Goal: Task Accomplishment & Management: Use online tool/utility

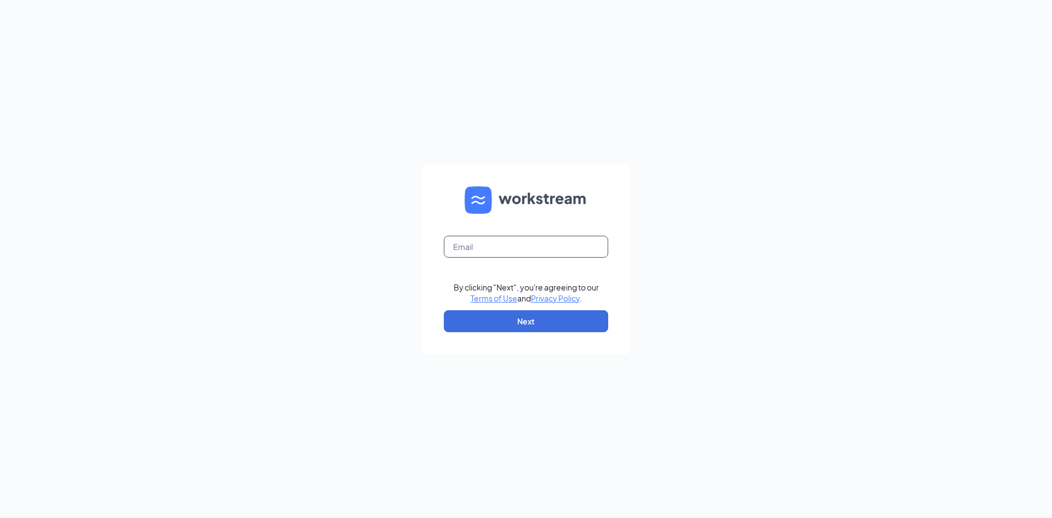
click at [503, 253] on input "text" at bounding box center [526, 247] width 164 height 22
type input "ben@cfalombard.com"
click at [510, 314] on button "Next" at bounding box center [526, 321] width 164 height 22
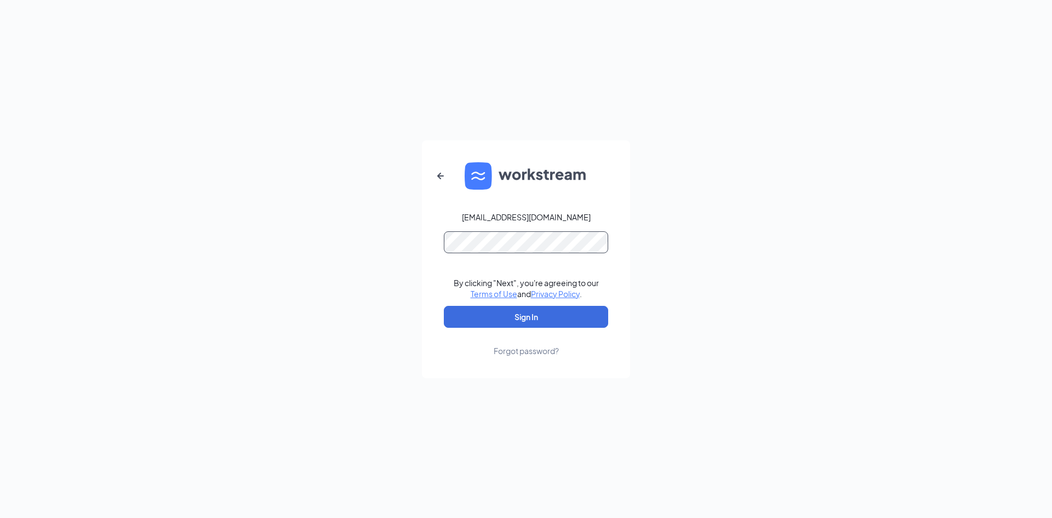
click at [444, 306] on button "Sign In" at bounding box center [526, 317] width 164 height 22
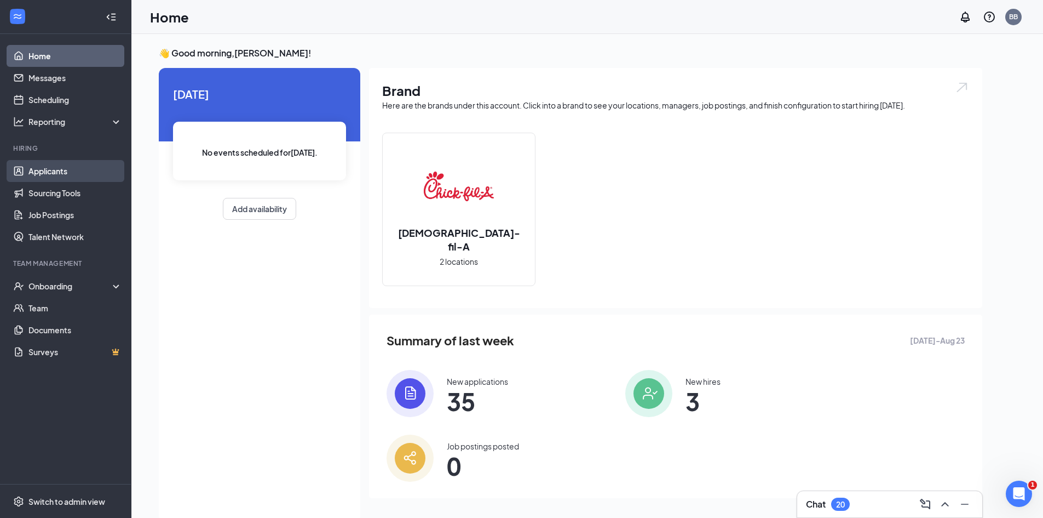
click at [72, 174] on link "Applicants" at bounding box center [75, 171] width 94 height 22
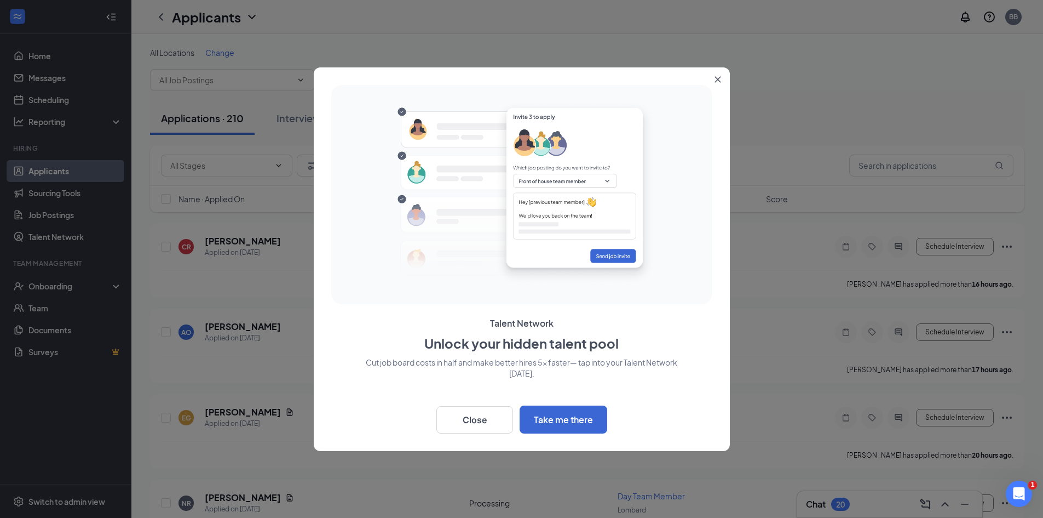
click at [710, 77] on button "Close" at bounding box center [720, 77] width 20 height 20
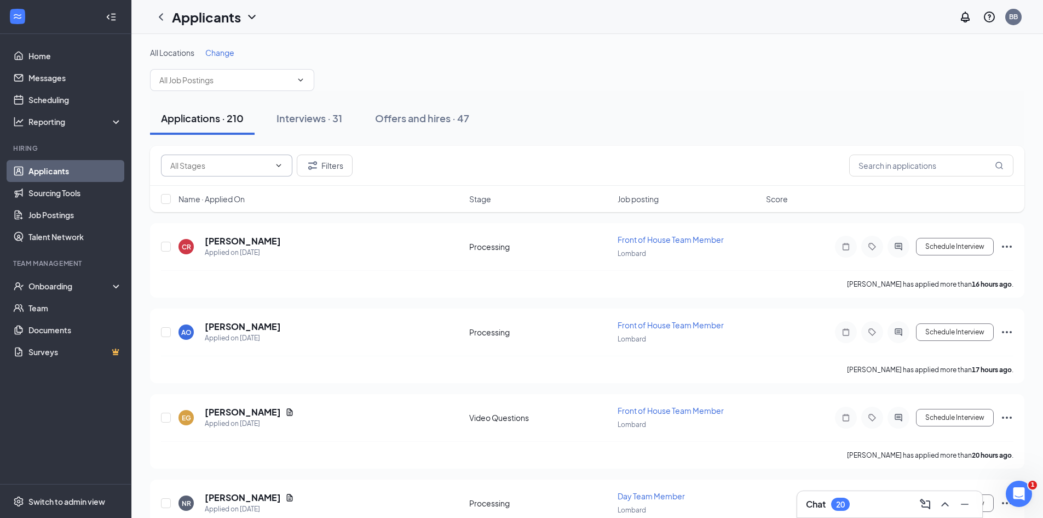
click at [207, 165] on input "text" at bounding box center [220, 165] width 100 height 12
click at [255, 77] on input "text" at bounding box center [225, 80] width 133 height 12
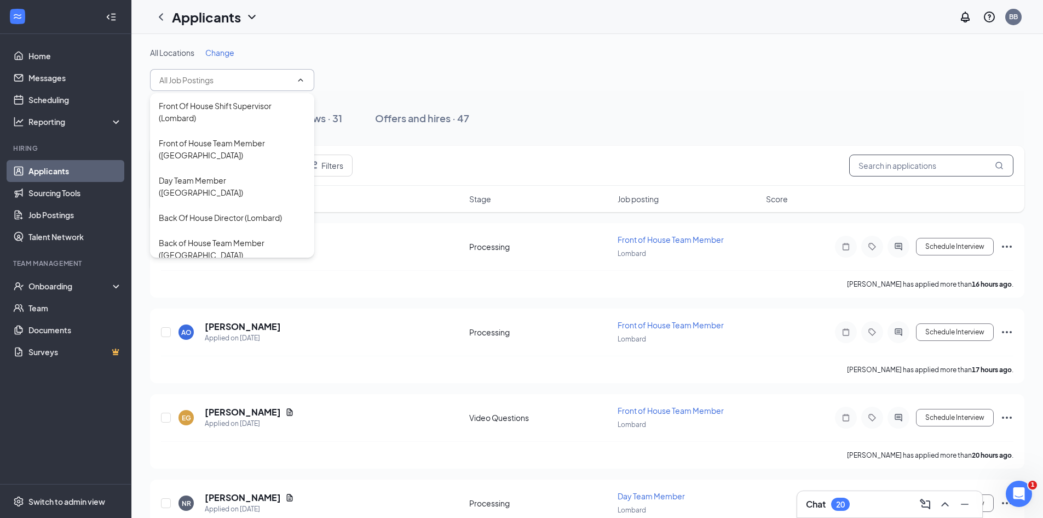
click at [874, 167] on input "text" at bounding box center [932, 165] width 164 height 22
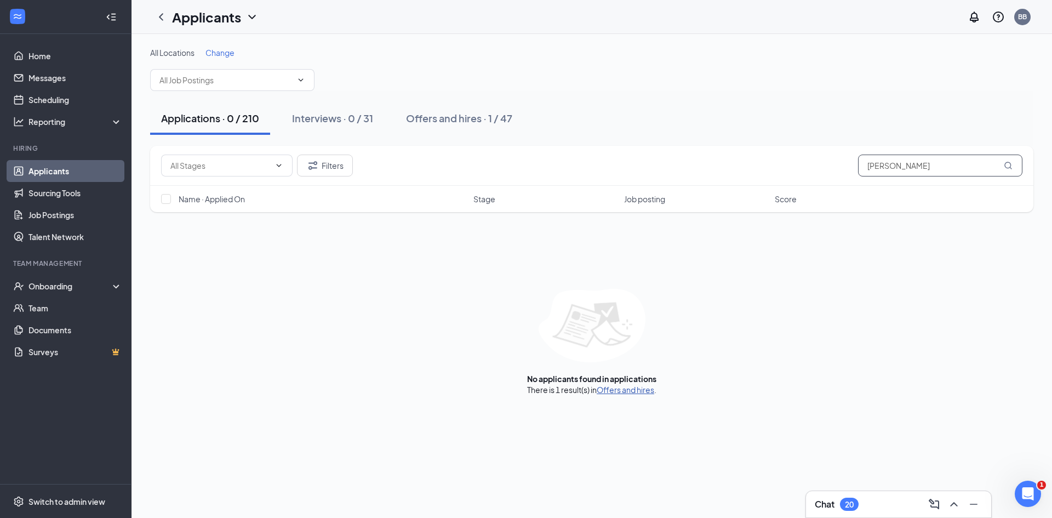
type input "[PERSON_NAME]"
click at [619, 389] on link "Offers and hires" at bounding box center [625, 390] width 58 height 10
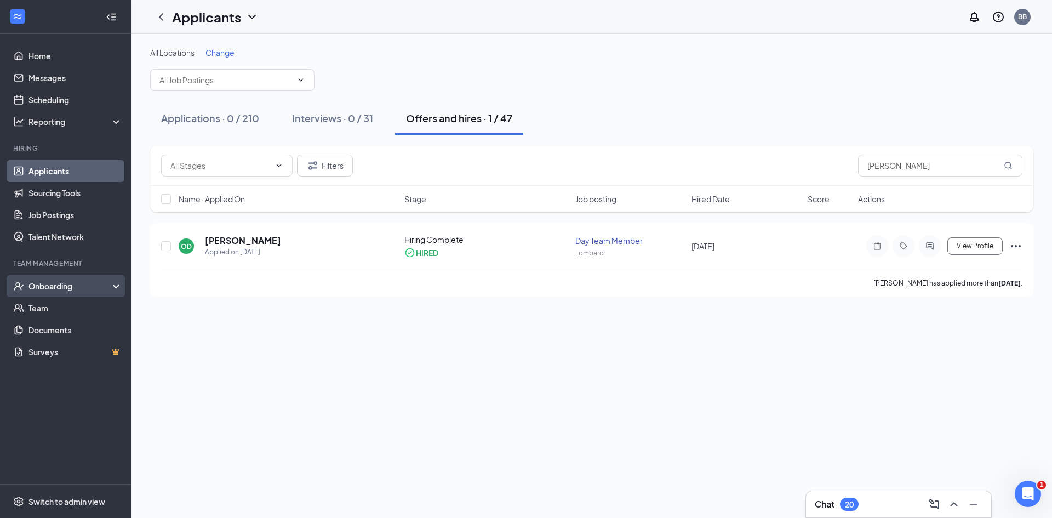
click at [70, 294] on div "Onboarding" at bounding box center [65, 286] width 131 height 22
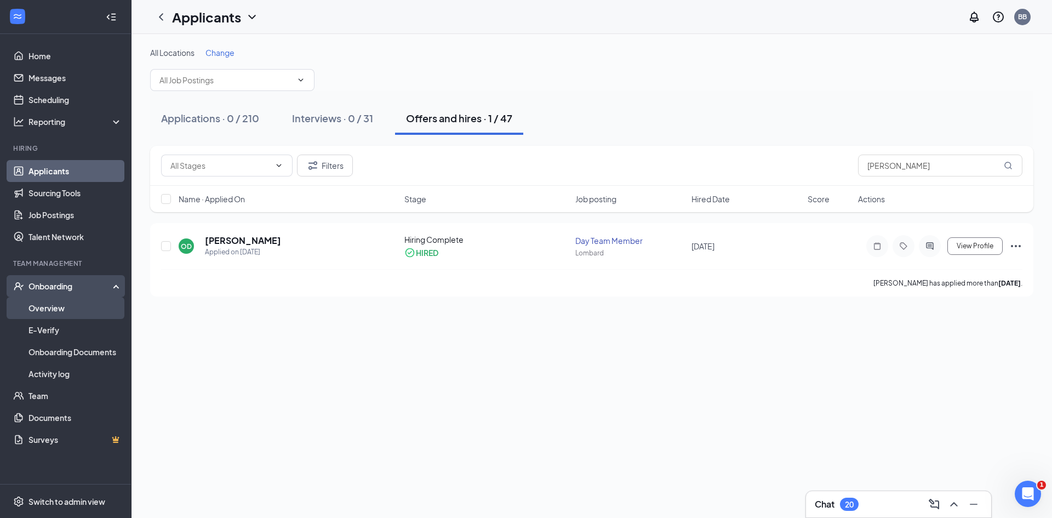
click at [71, 308] on link "Overview" at bounding box center [75, 308] width 94 height 22
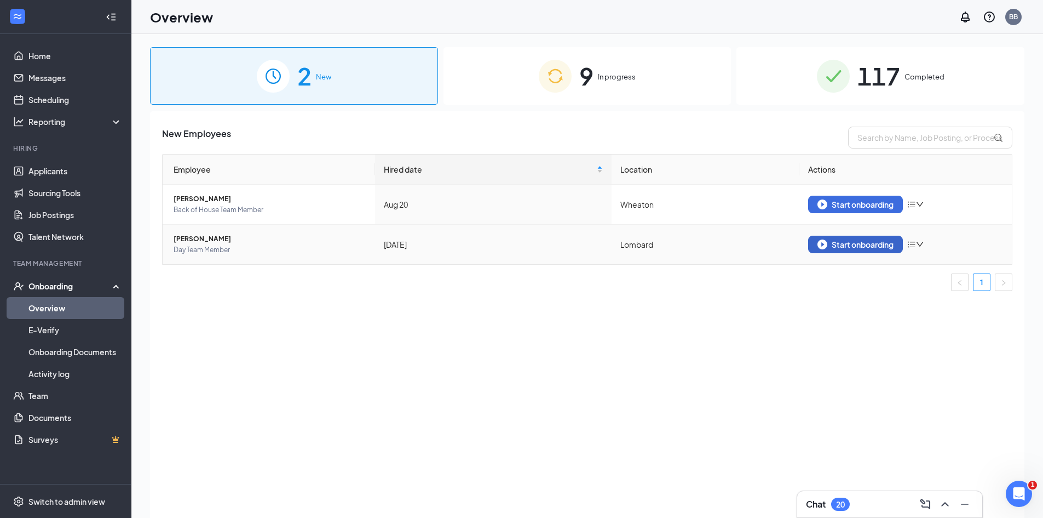
click at [833, 246] on div "Start onboarding" at bounding box center [856, 244] width 76 height 10
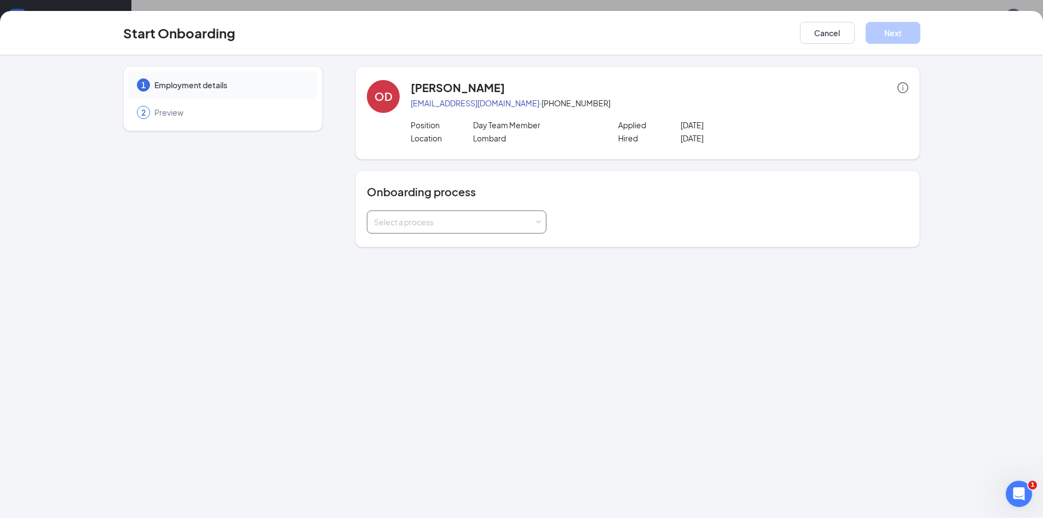
click at [449, 231] on div "Select a process" at bounding box center [456, 222] width 165 height 22
click at [615, 306] on div "1 Employment details 2 Preview OD [PERSON_NAME] [EMAIL_ADDRESS][DOMAIN_NAME] · …" at bounding box center [521, 286] width 1043 height 462
